Goal: Task Accomplishment & Management: Manage account settings

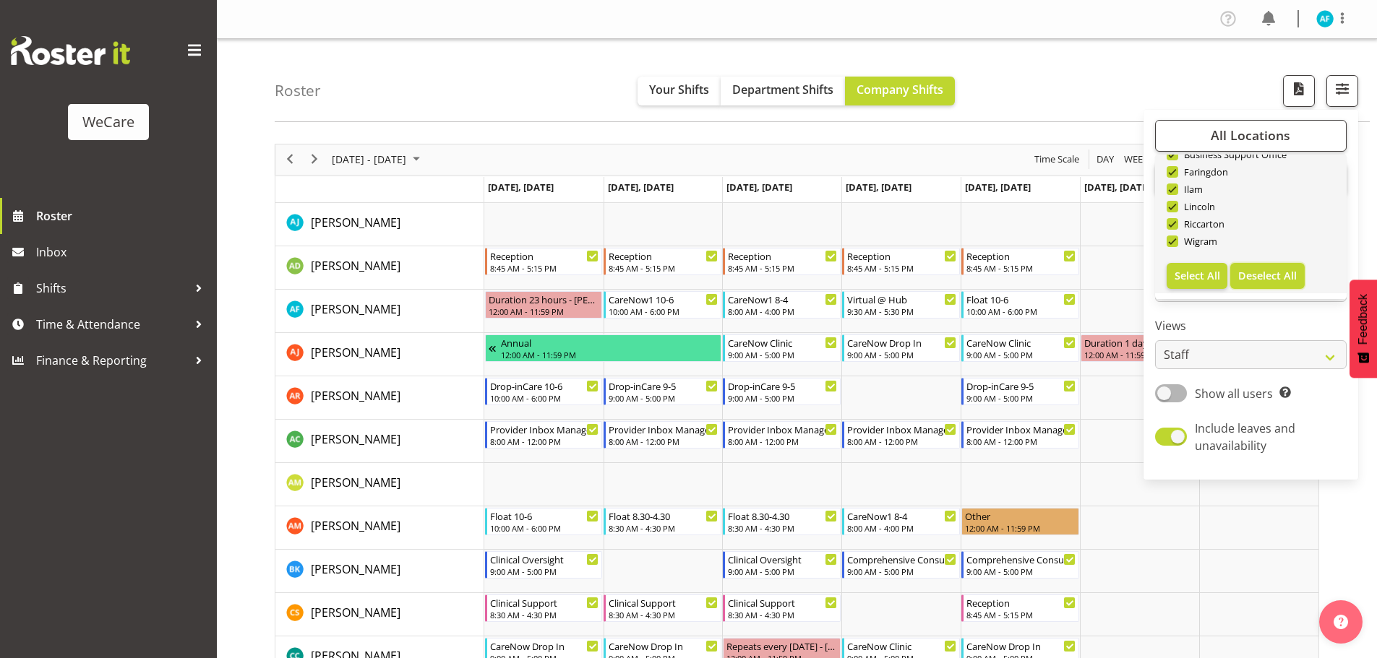
click at [1239, 270] on span "Deselect All" at bounding box center [1267, 276] width 59 height 14
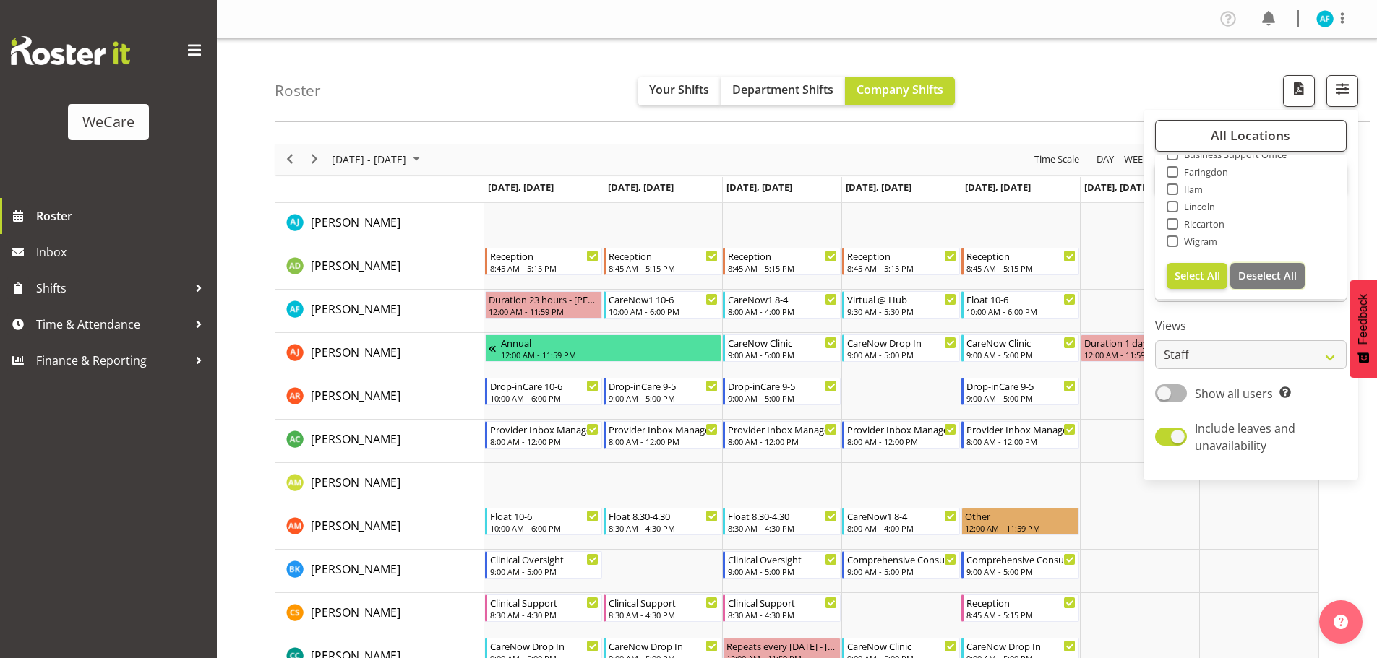
checkbox input "false"
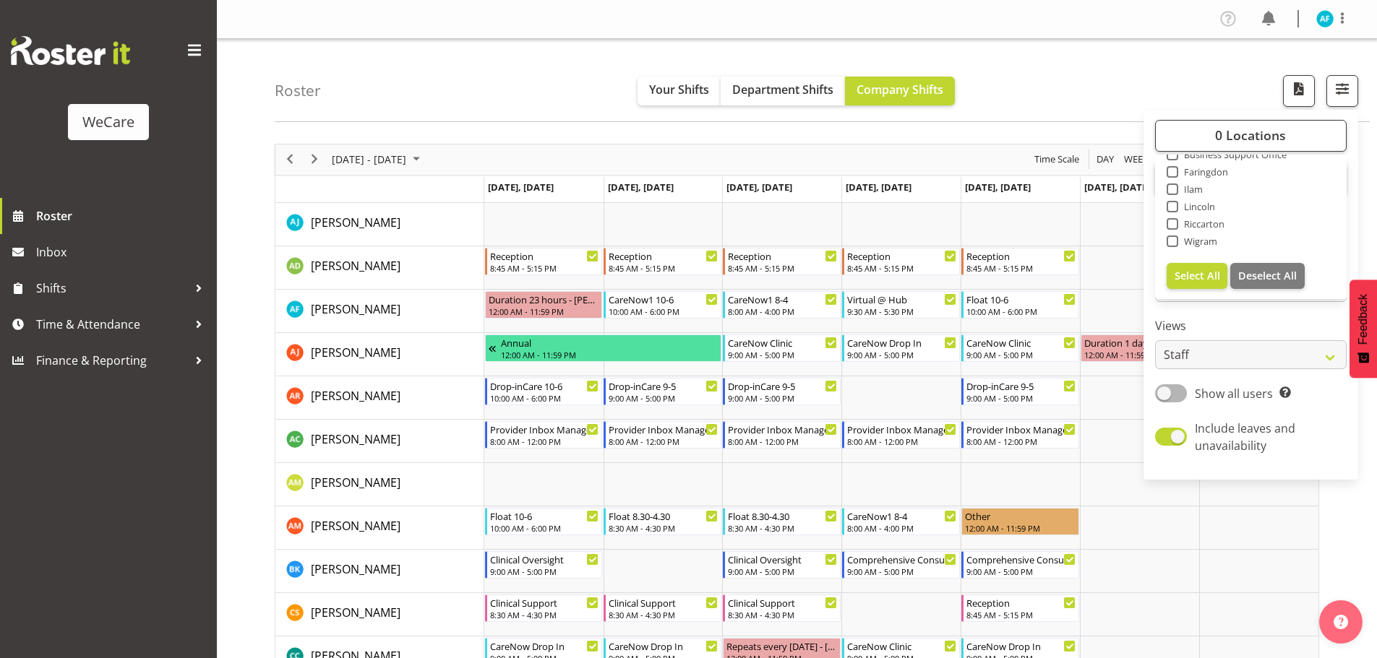
click at [1177, 239] on span at bounding box center [1172, 242] width 12 height 12
click at [1176, 239] on input "Wigram" at bounding box center [1170, 240] width 9 height 9
checkbox input "true"
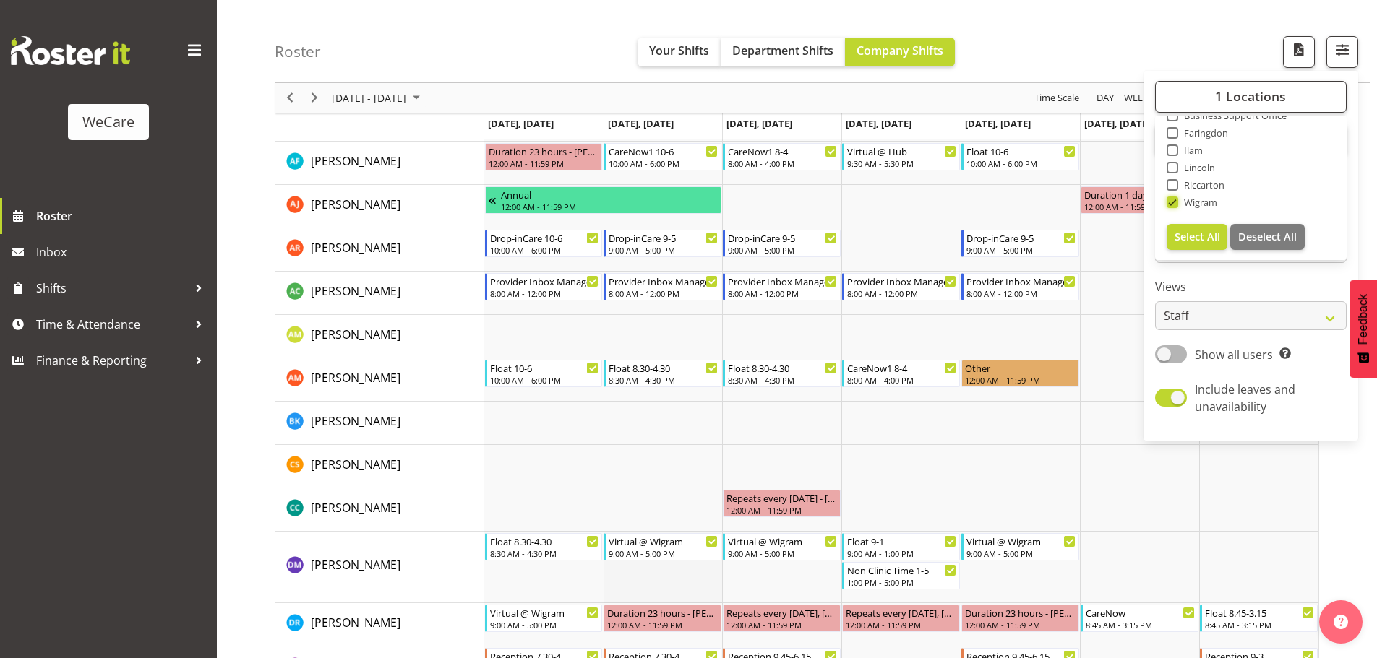
scroll to position [76, 0]
